Goal: Complete application form

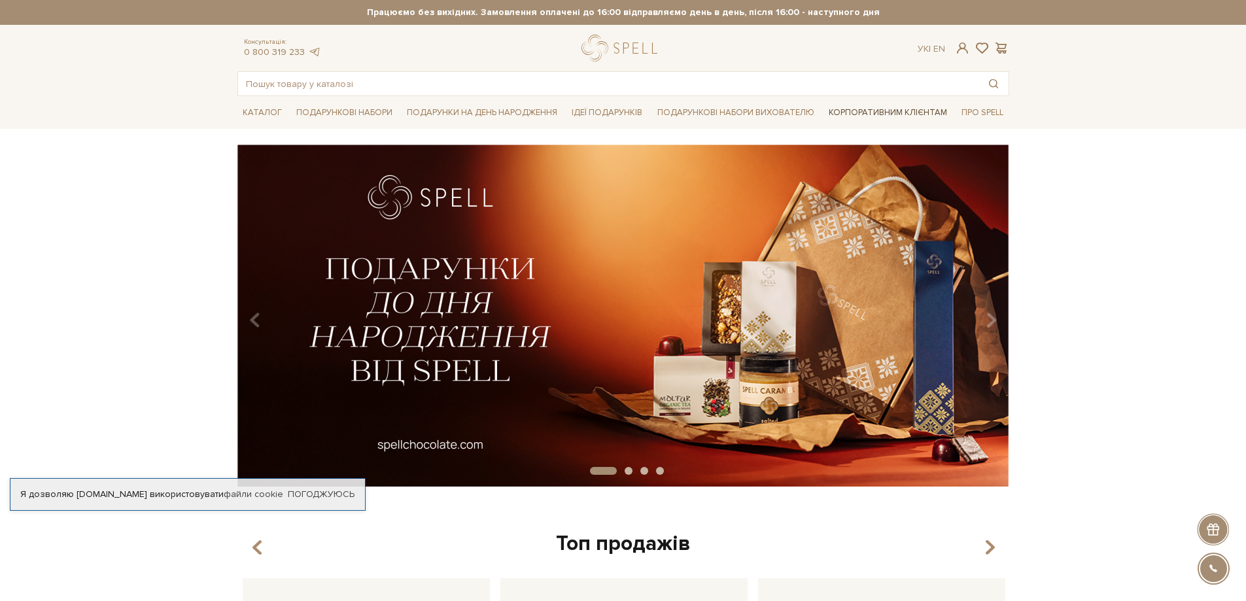
click at [829, 107] on link "Корпоративним клієнтам" at bounding box center [888, 112] width 129 height 22
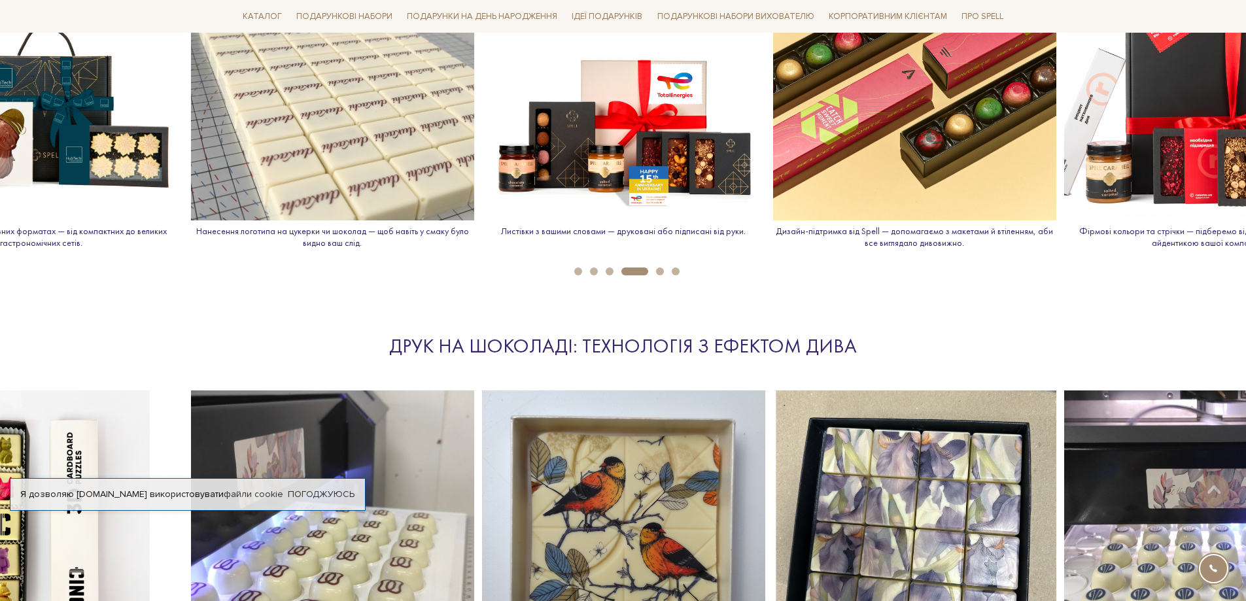
scroll to position [1636, 0]
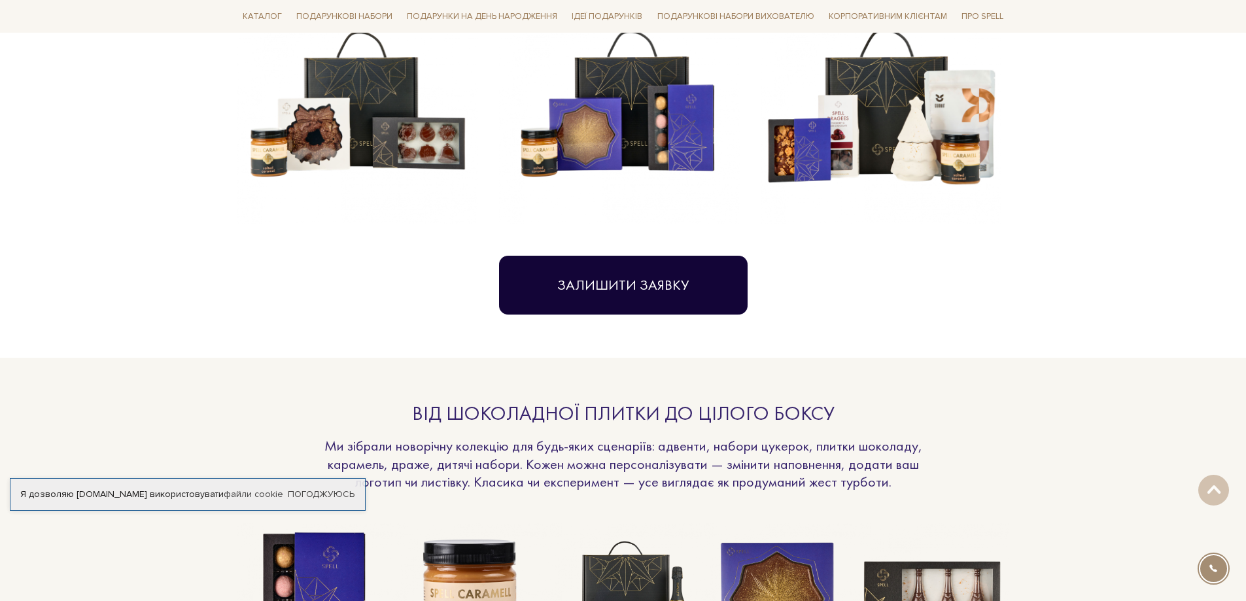
click at [692, 287] on button "Залишити заявку" at bounding box center [623, 285] width 249 height 59
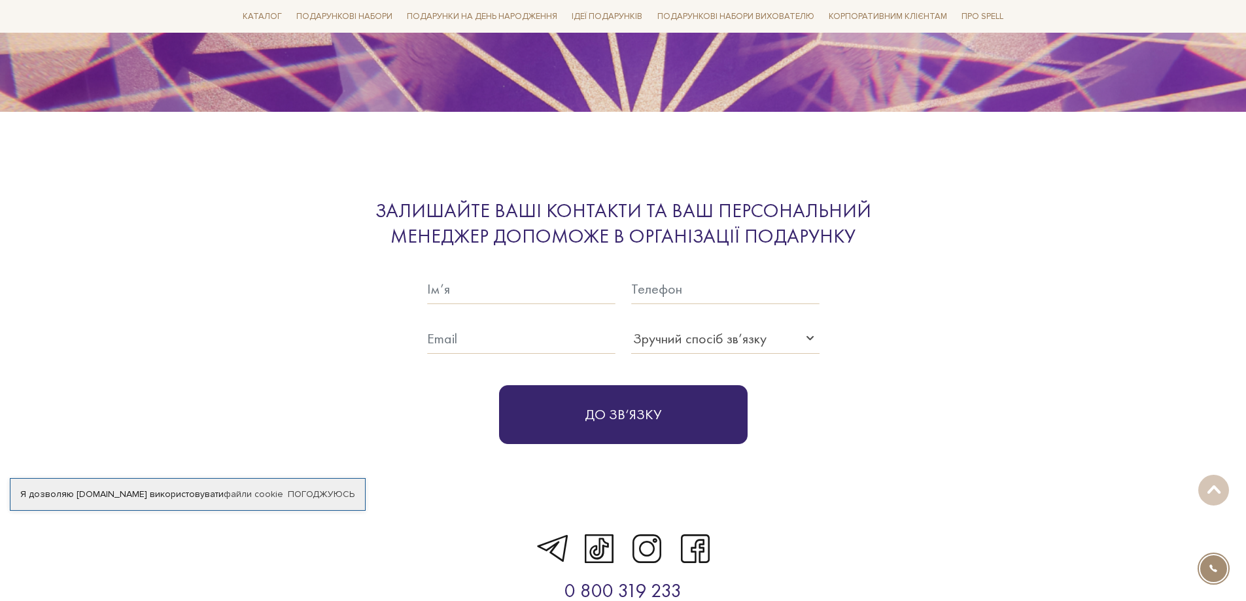
scroll to position [4079, 0]
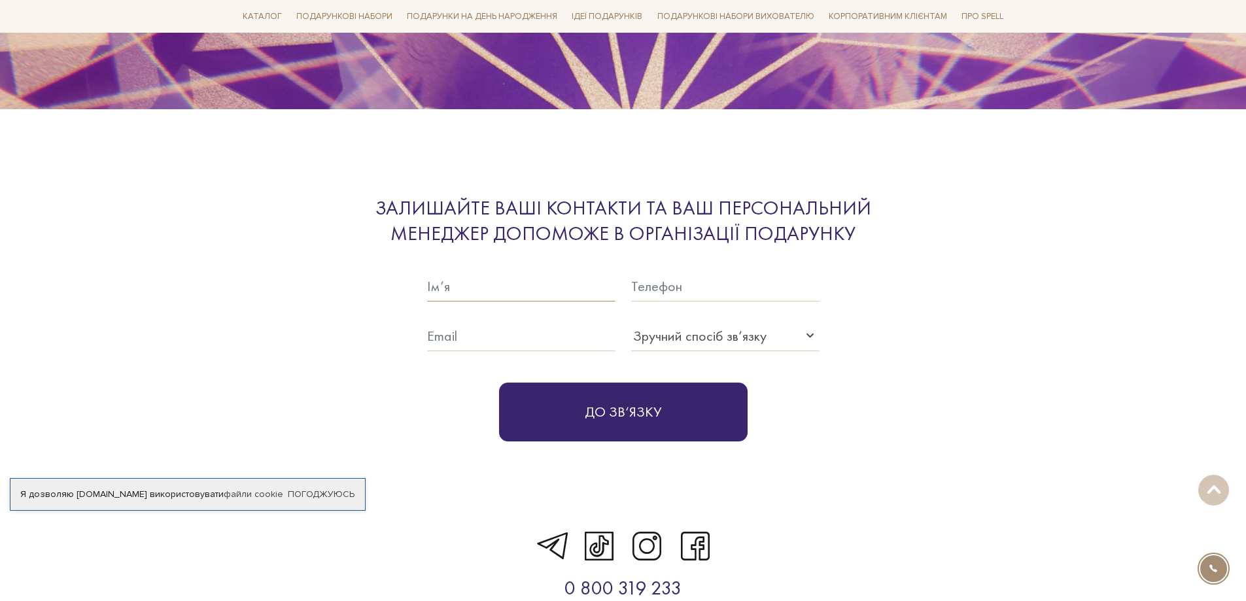
click at [519, 275] on input "text" at bounding box center [521, 287] width 188 height 30
type input "L"
type input "[PERSON_NAME]"
type input "0503809078"
click at [677, 351] on div "До зв‘язку" at bounding box center [623, 396] width 393 height 90
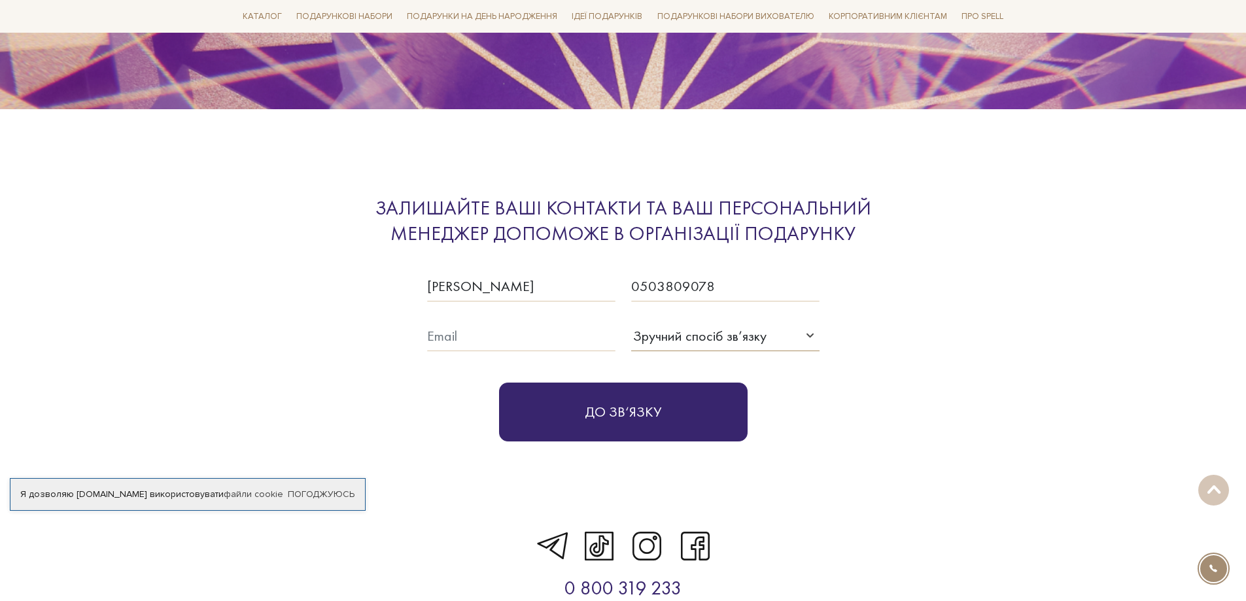
click at [677, 325] on div "Зручний спосіб зв’язку" at bounding box center [699, 336] width 133 height 22
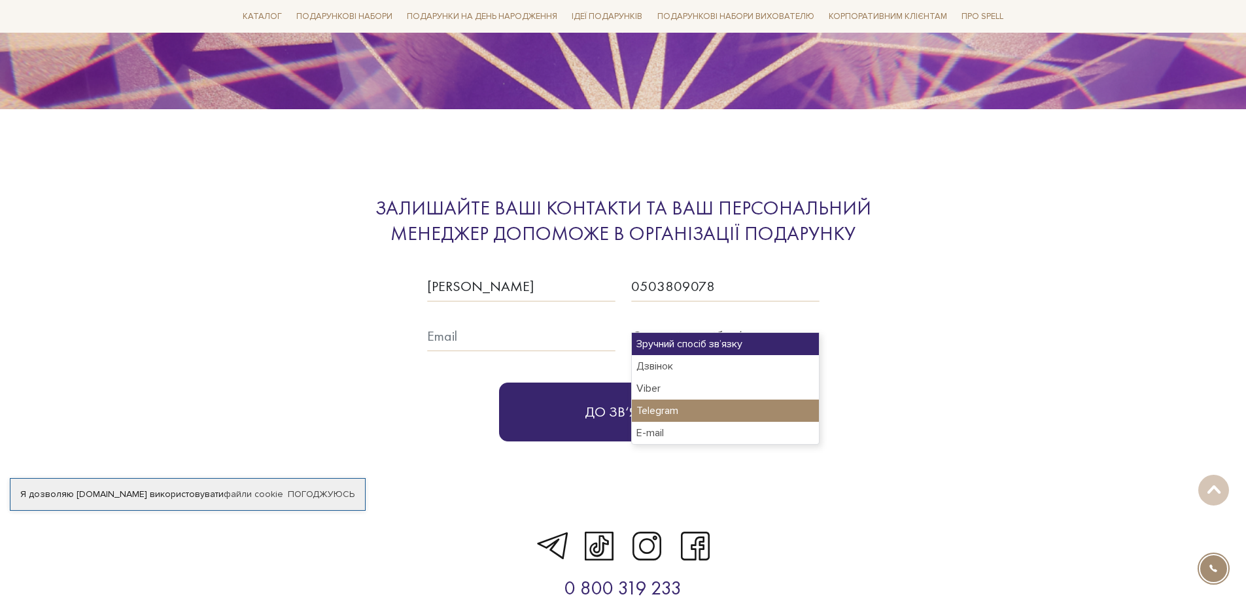
click at [692, 416] on div "Telegram" at bounding box center [725, 411] width 187 height 22
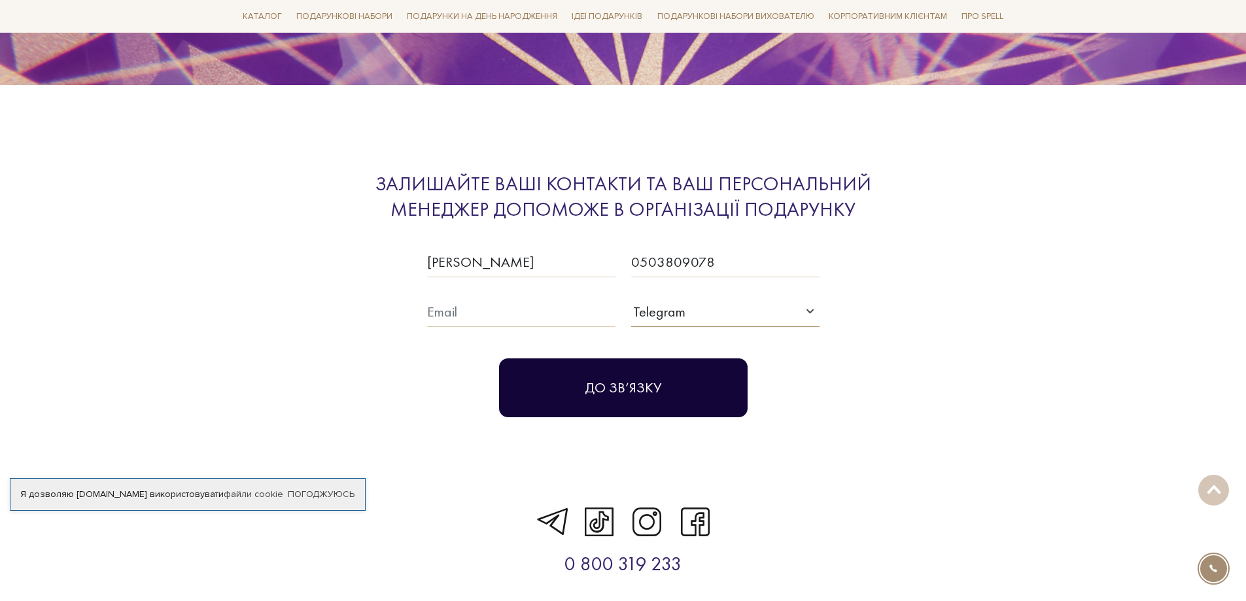
scroll to position [4144, 0]
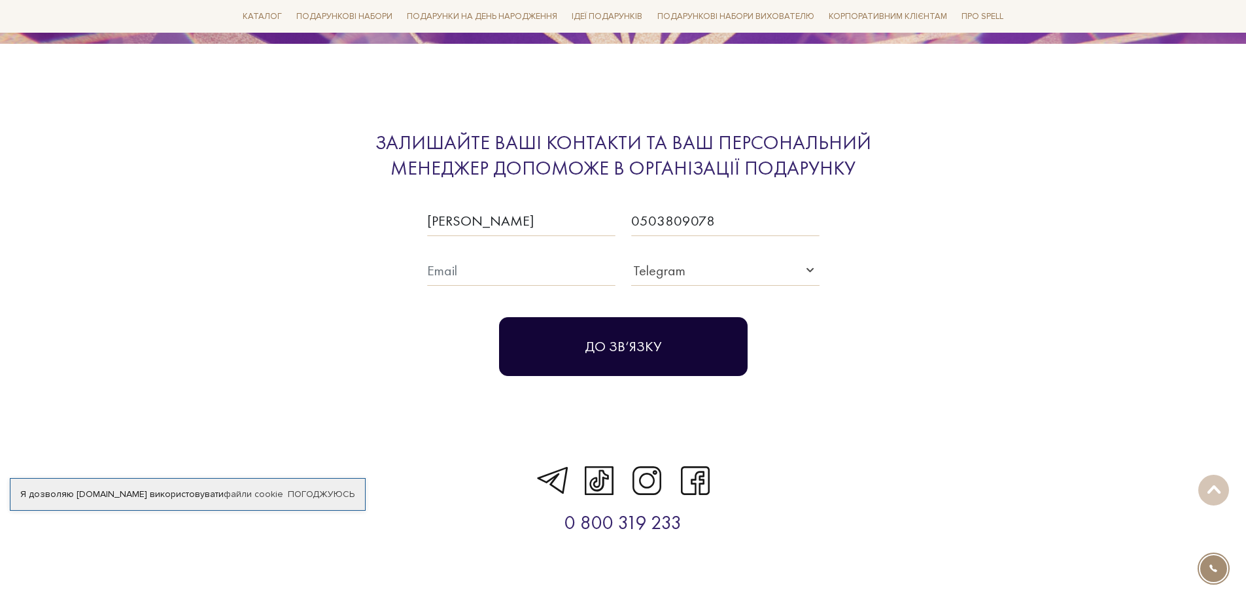
click at [704, 317] on button "До зв‘язку" at bounding box center [623, 346] width 249 height 59
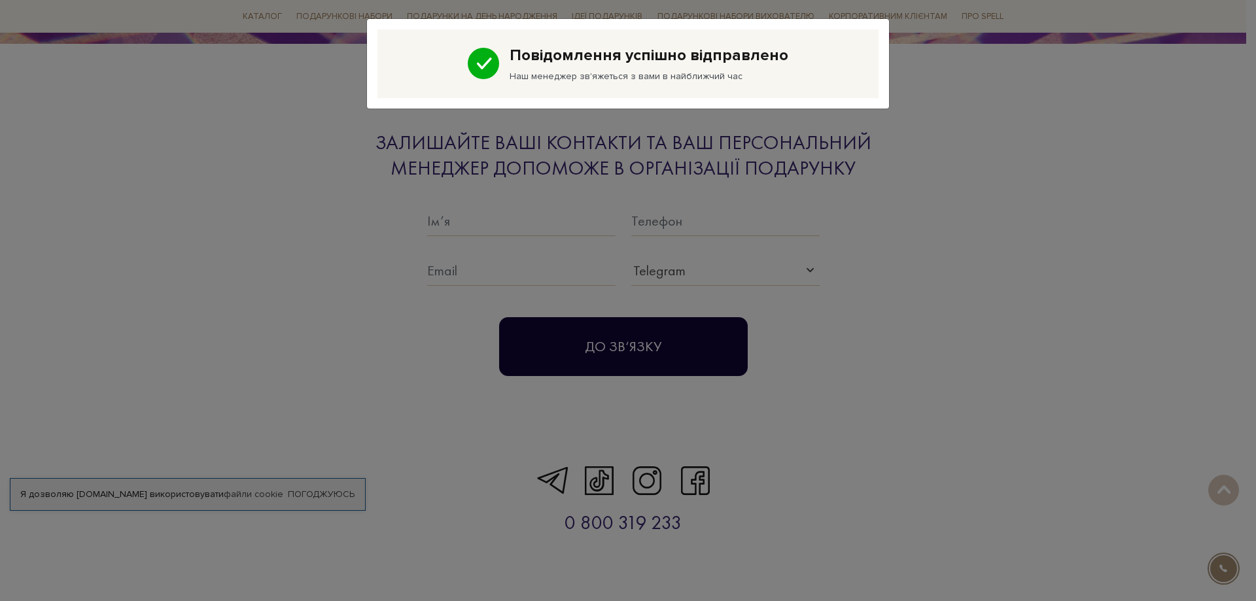
click at [701, 326] on div "Повідомлення успішно відправлено Наш менеджер зв'яжеться з вами в найближчий час" at bounding box center [628, 300] width 1256 height 601
